Goal: Obtain resource: Download file/media

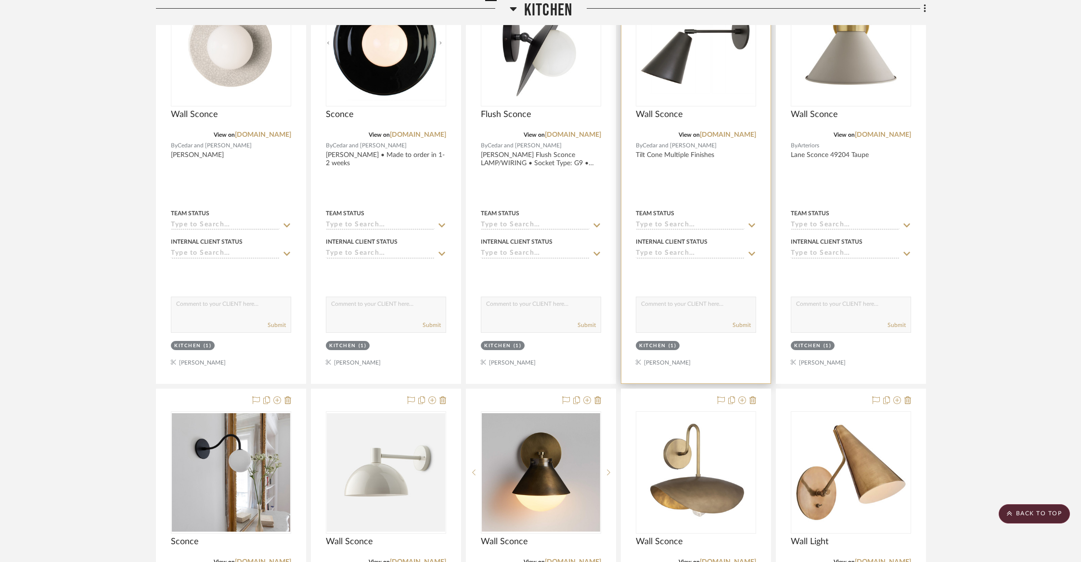
scroll to position [553, 0]
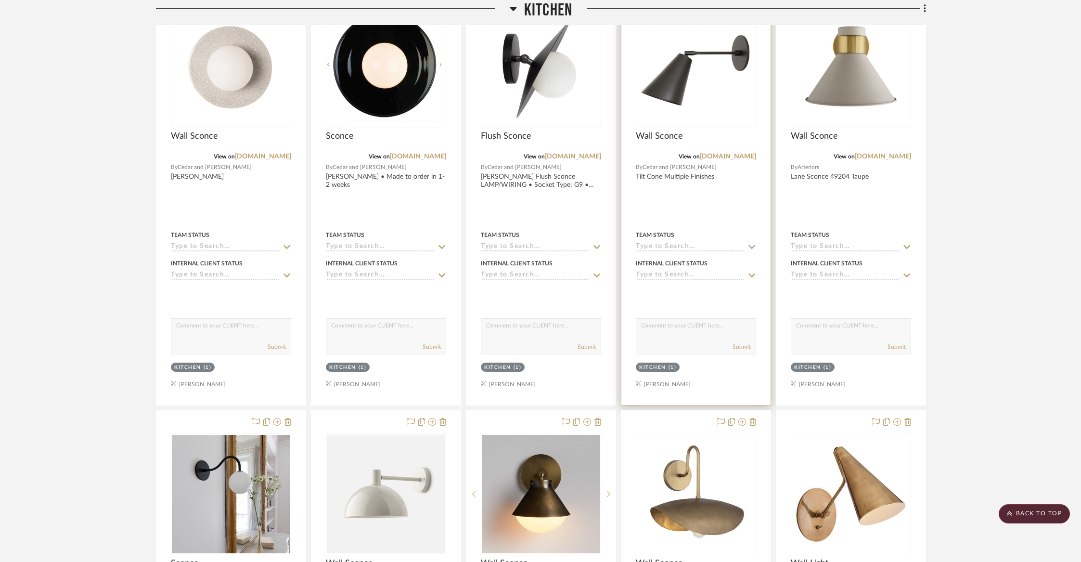
click at [688, 215] on div at bounding box center [696, 194] width 149 height 421
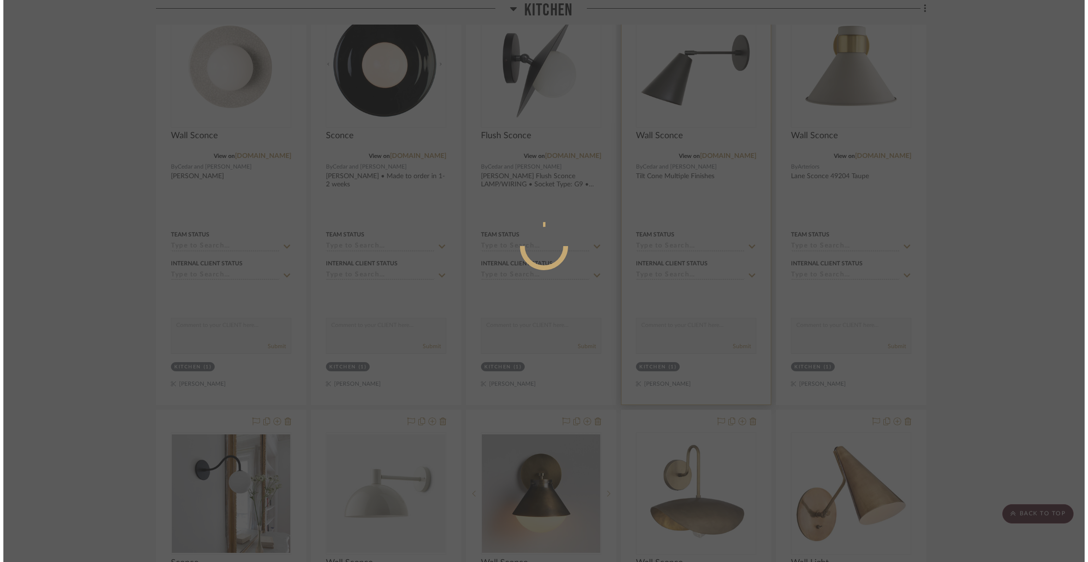
scroll to position [0, 0]
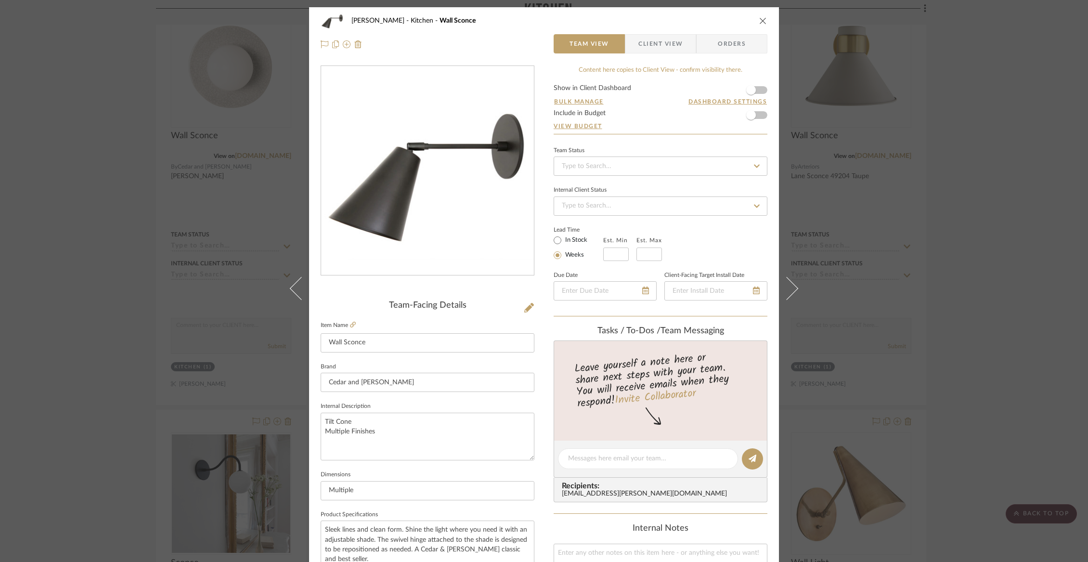
click at [666, 44] on span "Client View" at bounding box center [660, 43] width 44 height 19
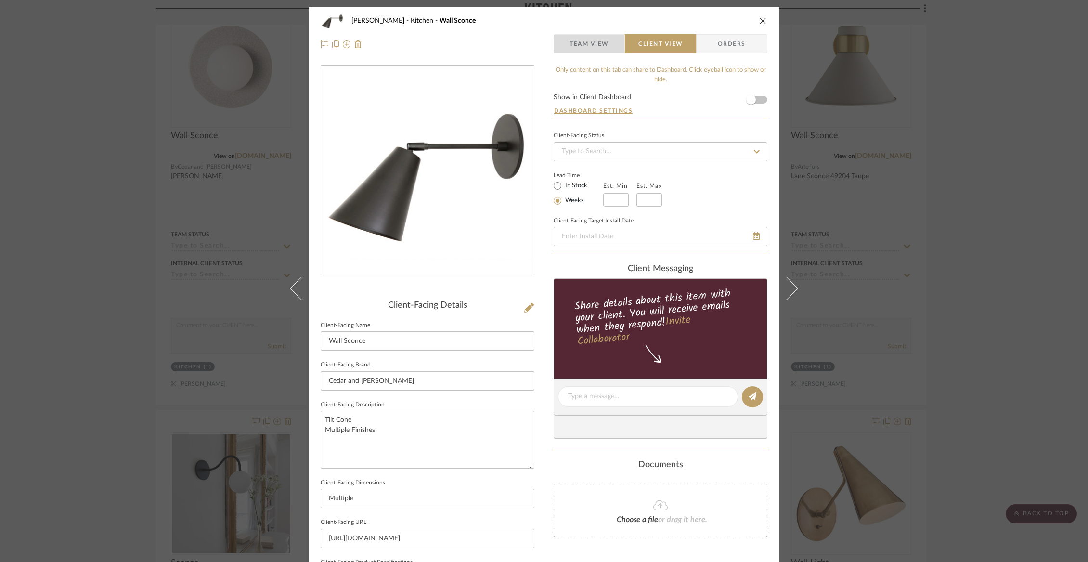
click at [584, 45] on span "Team View" at bounding box center [589, 43] width 39 height 19
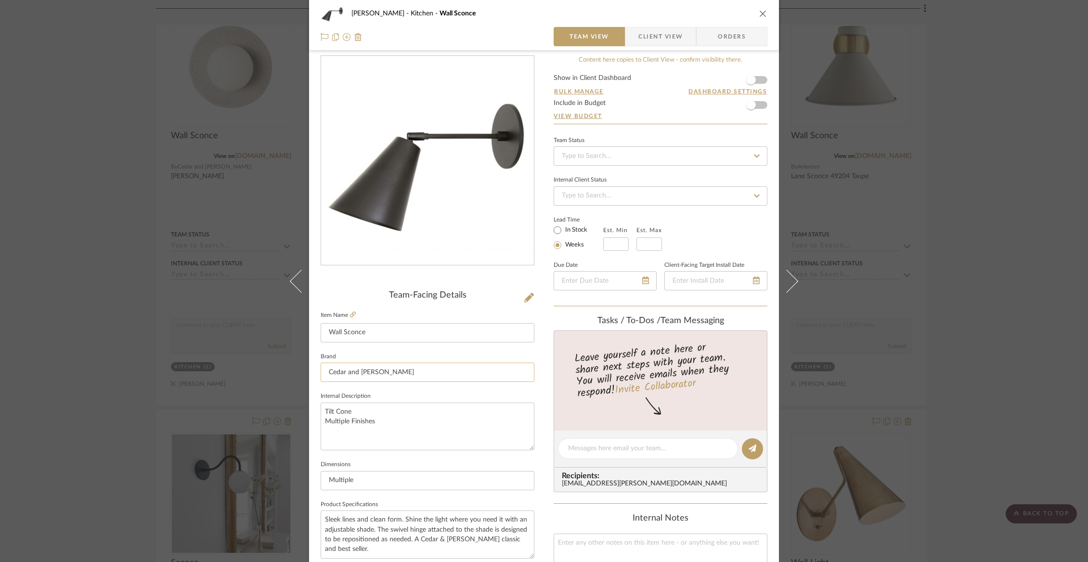
scroll to position [12, 0]
click at [649, 43] on span "Client View" at bounding box center [660, 36] width 44 height 19
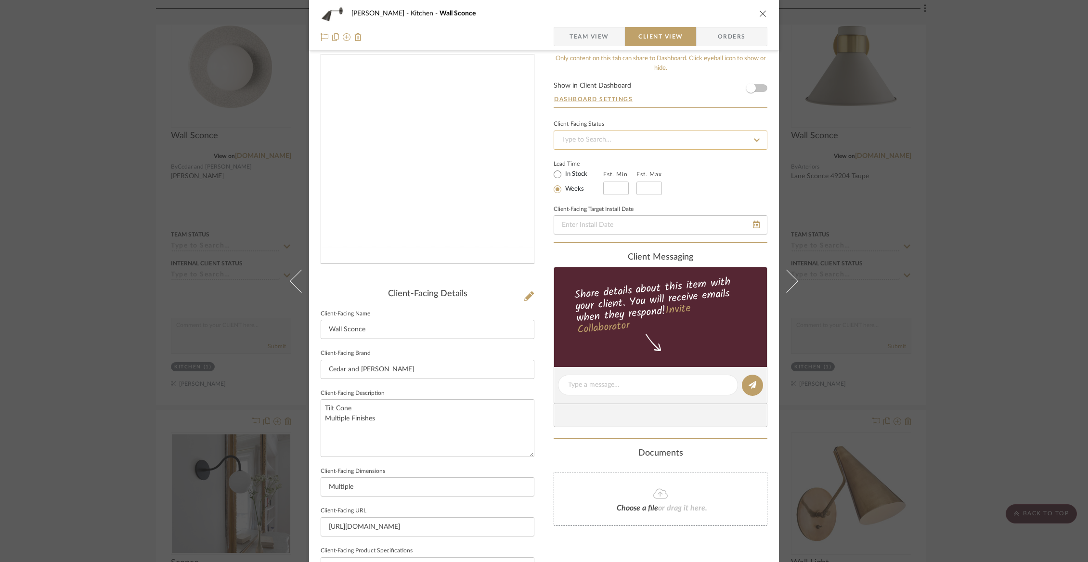
scroll to position [230, 0]
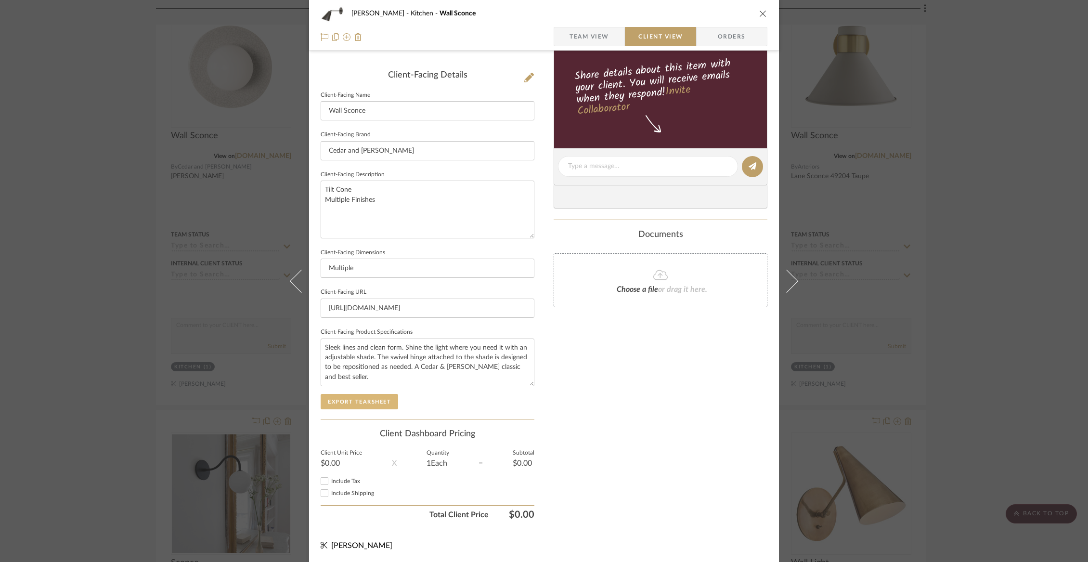
click at [351, 405] on button "Export Tearsheet" at bounding box center [360, 401] width 78 height 15
click at [115, 164] on div "[PERSON_NAME] Kitchen Wall Sconce Team View Client View Orders Client-Facing De…" at bounding box center [544, 281] width 1088 height 562
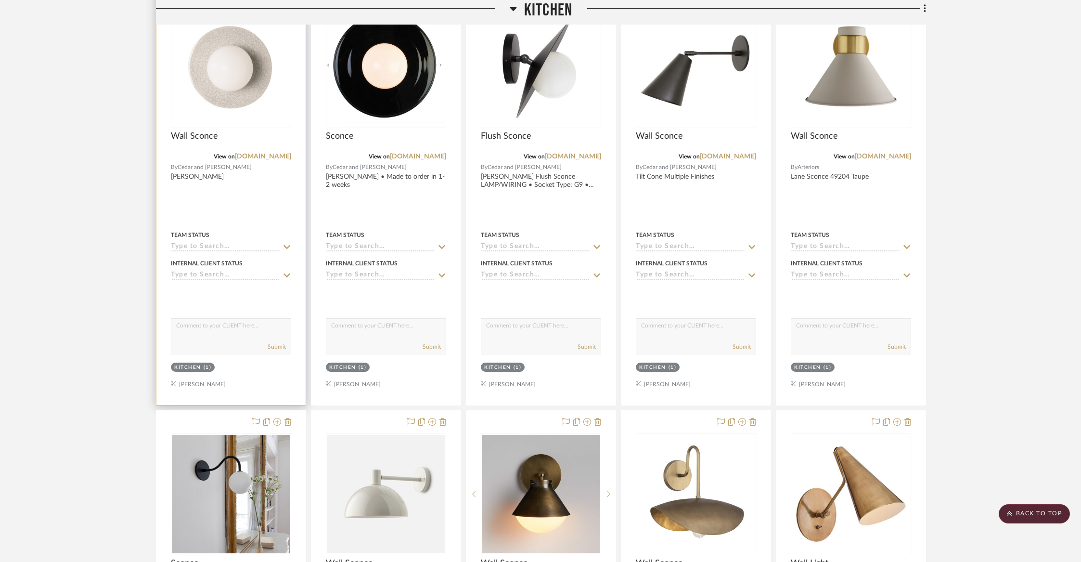
scroll to position [0, 0]
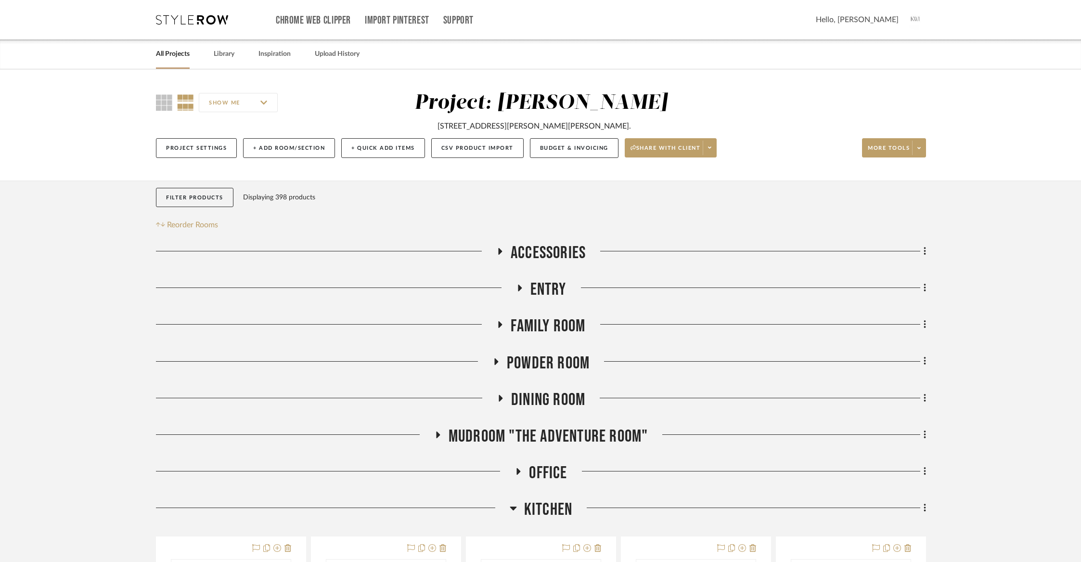
click at [164, 52] on link "All Projects" at bounding box center [173, 54] width 34 height 13
